Goal: Check status: Check status

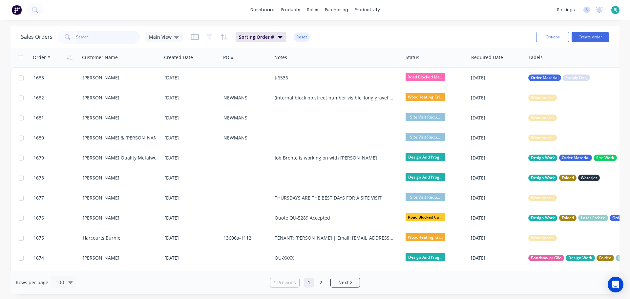
click at [105, 37] on input "text" at bounding box center [108, 37] width 64 height 13
type input "1674"
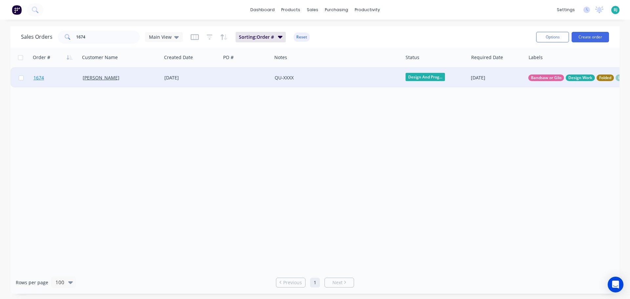
click at [66, 81] on link "1674" at bounding box center [57, 78] width 49 height 20
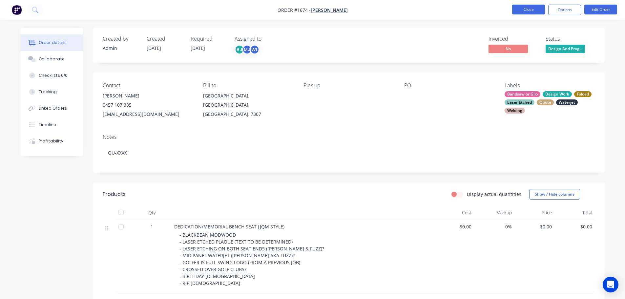
click at [530, 10] on button "Close" at bounding box center [528, 10] width 33 height 10
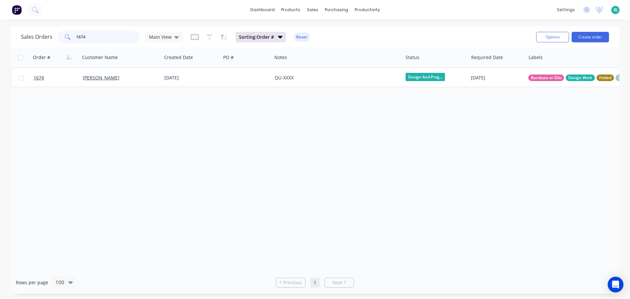
drag, startPoint x: 98, startPoint y: 32, endPoint x: 60, endPoint y: 31, distance: 38.1
click at [60, 31] on div "1674" at bounding box center [99, 37] width 82 height 13
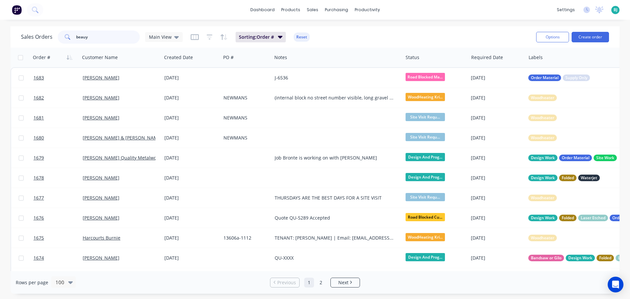
type input "beauy"
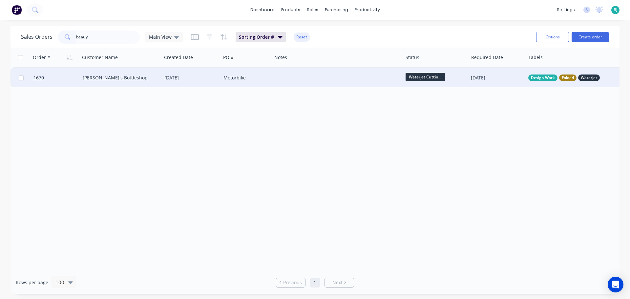
click at [298, 80] on div at bounding box center [337, 78] width 131 height 20
click at [62, 79] on link "1670" at bounding box center [57, 78] width 49 height 20
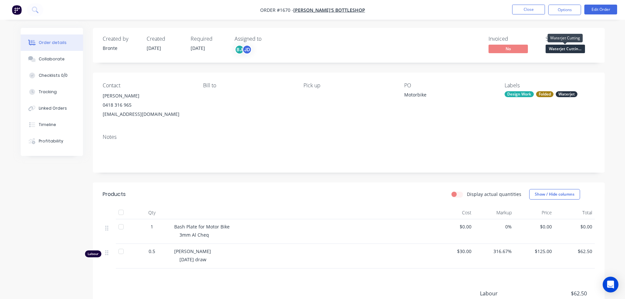
click at [575, 51] on span "Waterjet Cuttin..." at bounding box center [564, 49] width 39 height 8
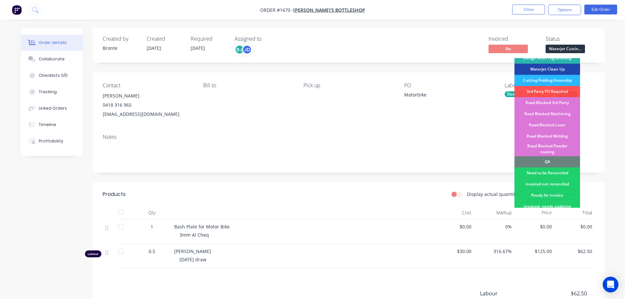
scroll to position [131, 0]
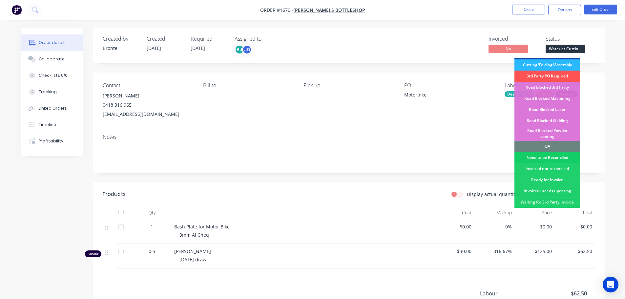
click at [553, 152] on div "Need to be Reconciled" at bounding box center [547, 157] width 66 height 11
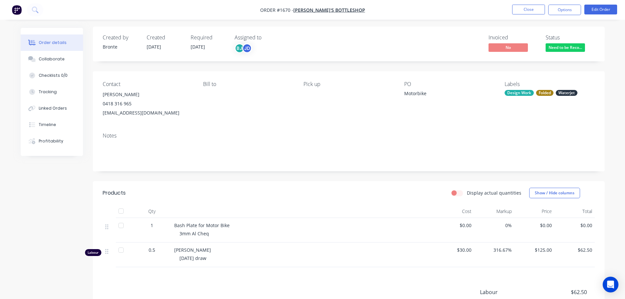
scroll to position [0, 0]
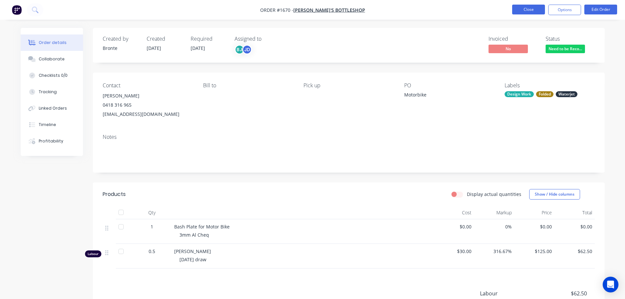
click at [531, 11] on button "Close" at bounding box center [528, 10] width 33 height 10
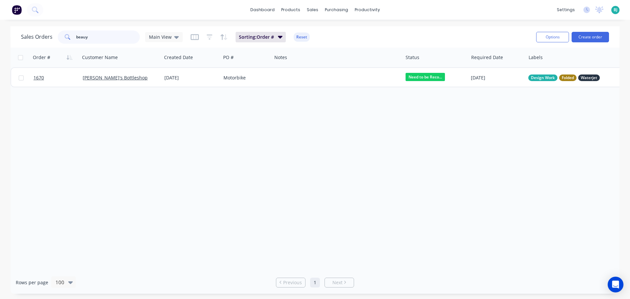
drag, startPoint x: 99, startPoint y: 39, endPoint x: 74, endPoint y: 38, distance: 25.6
click at [74, 38] on div "beauy" at bounding box center [99, 37] width 82 height 13
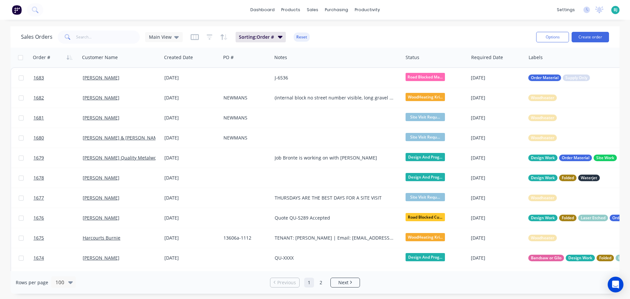
click at [499, 24] on div "dashboard products sales purchasing productivity dashboard products Product Cat…" at bounding box center [315, 149] width 630 height 299
click at [105, 42] on input "text" at bounding box center [108, 37] width 64 height 13
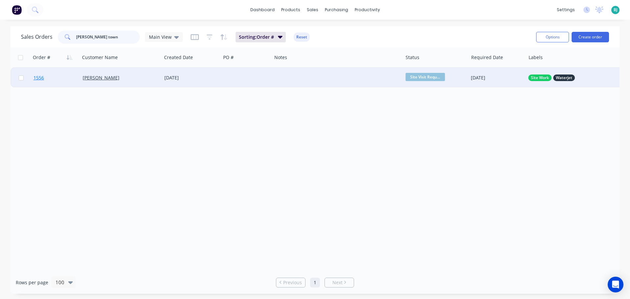
type input "[PERSON_NAME] town"
click at [73, 78] on link "1556" at bounding box center [57, 78] width 49 height 20
